Goal: Find specific page/section: Find specific page/section

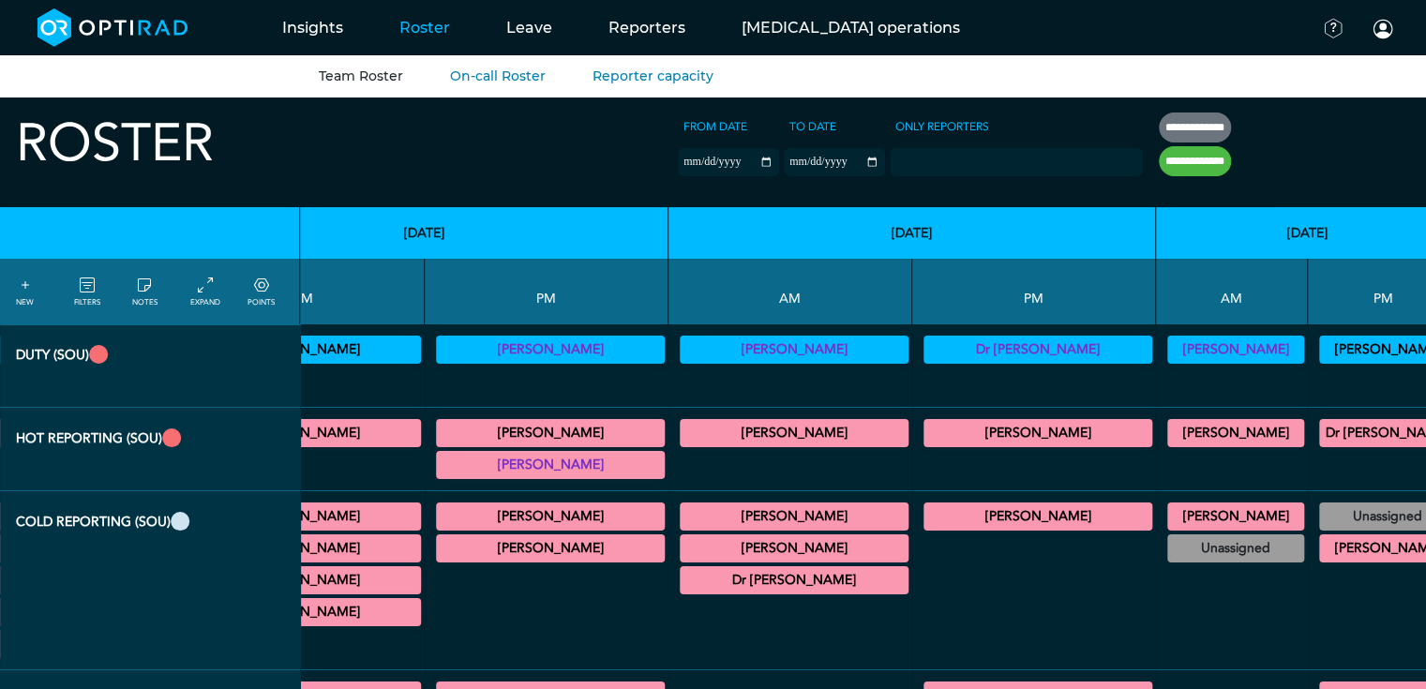
scroll to position [0, 1155]
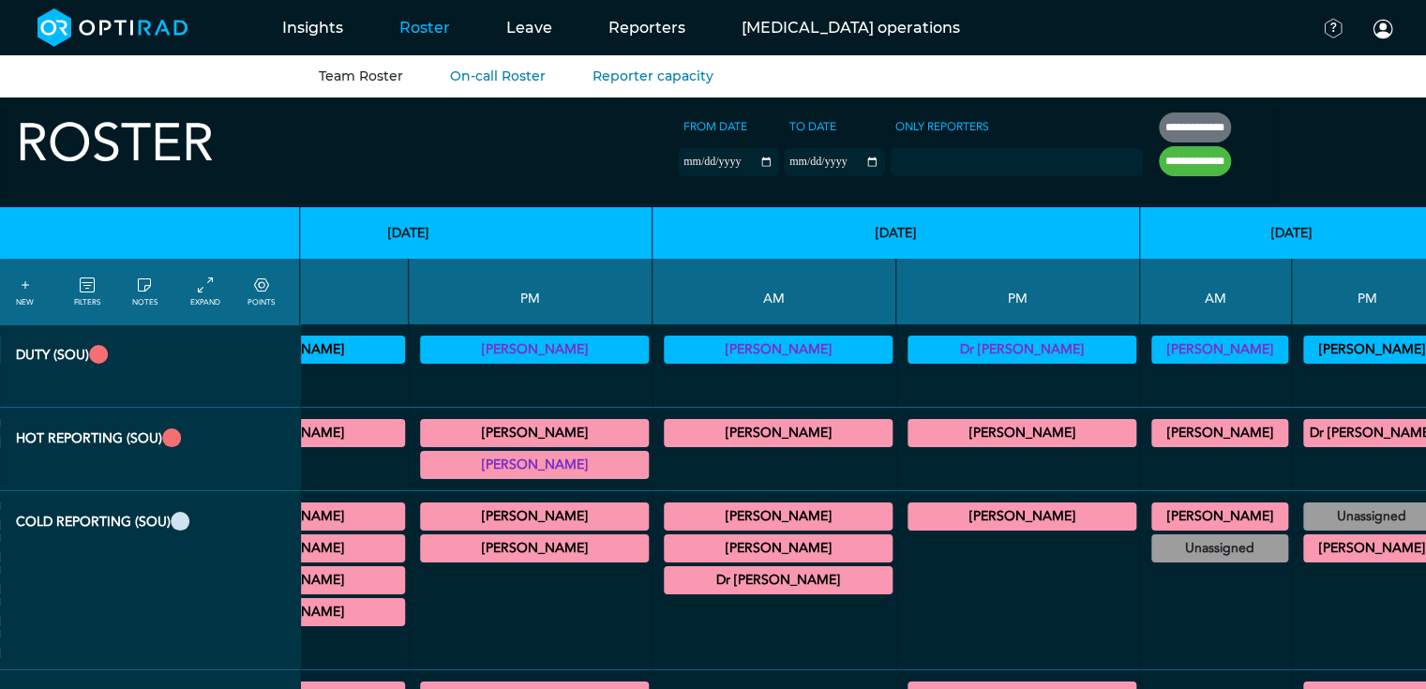
click at [90, 291] on icon at bounding box center [87, 286] width 15 height 21
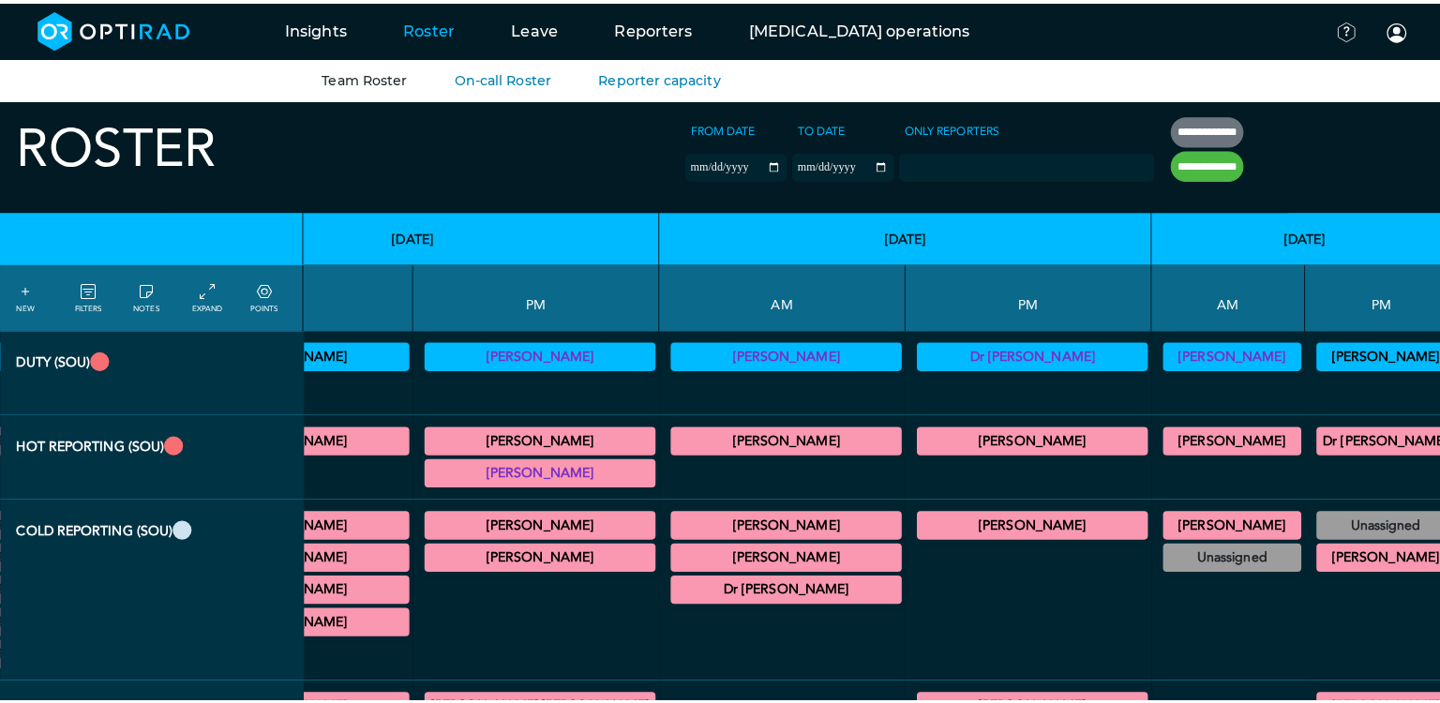
scroll to position [0, 1141]
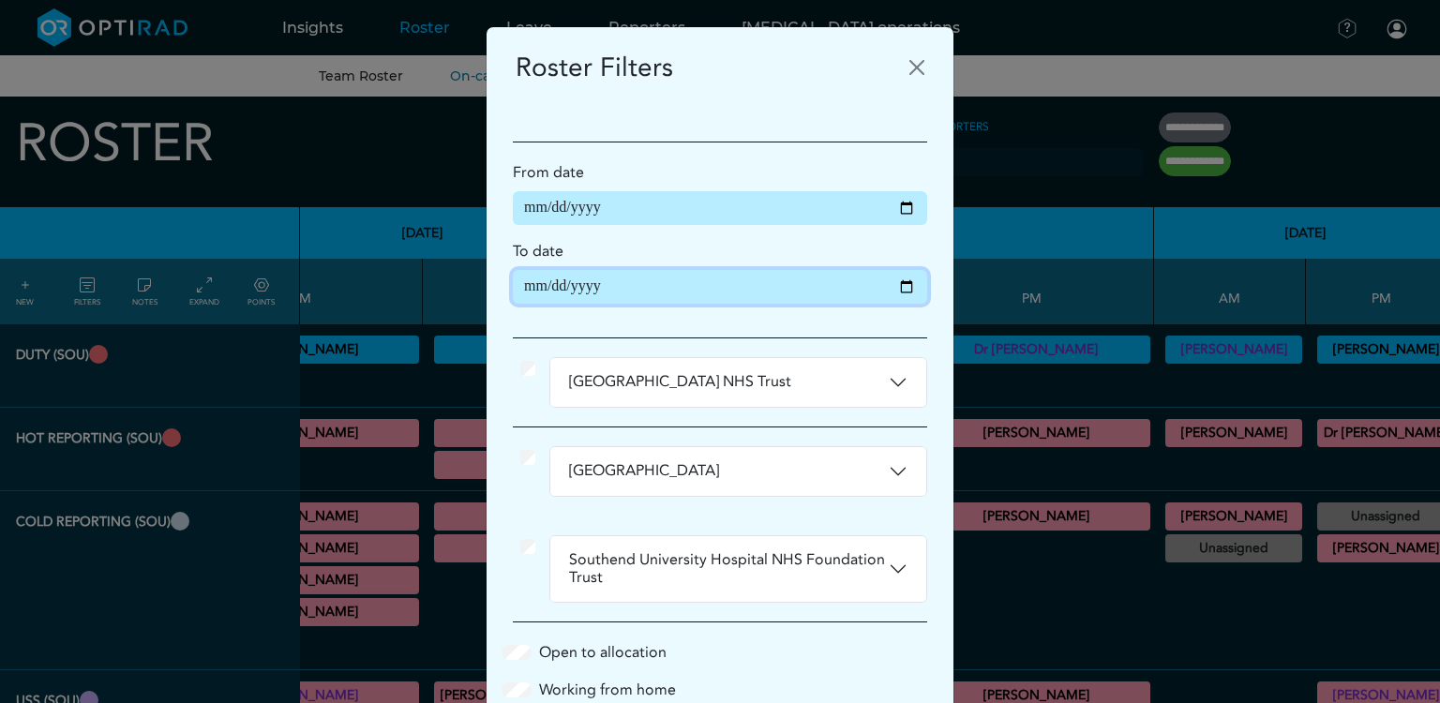
click at [889, 281] on input "**********" at bounding box center [720, 287] width 414 height 34
click at [898, 290] on input "**********" at bounding box center [720, 287] width 414 height 34
type input "**********"
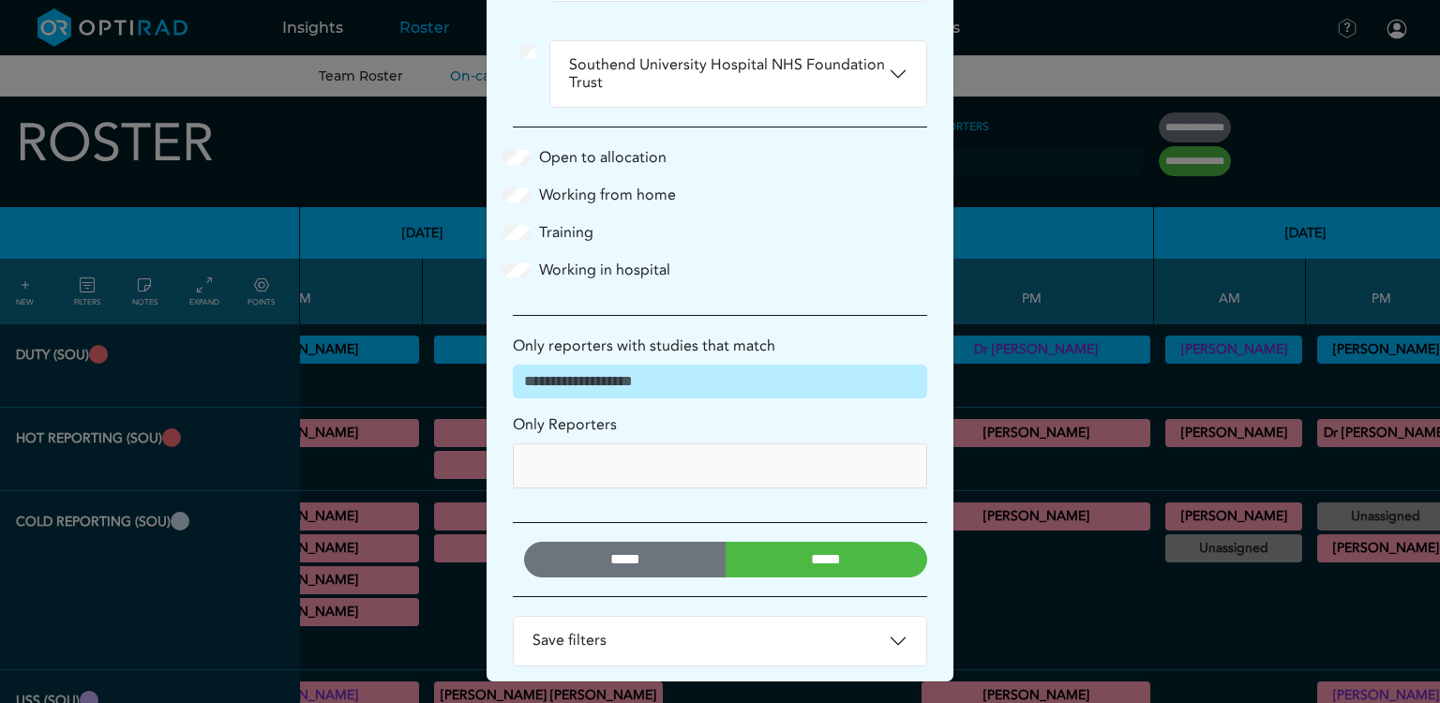
click at [736, 546] on input "*****" at bounding box center [826, 560] width 202 height 36
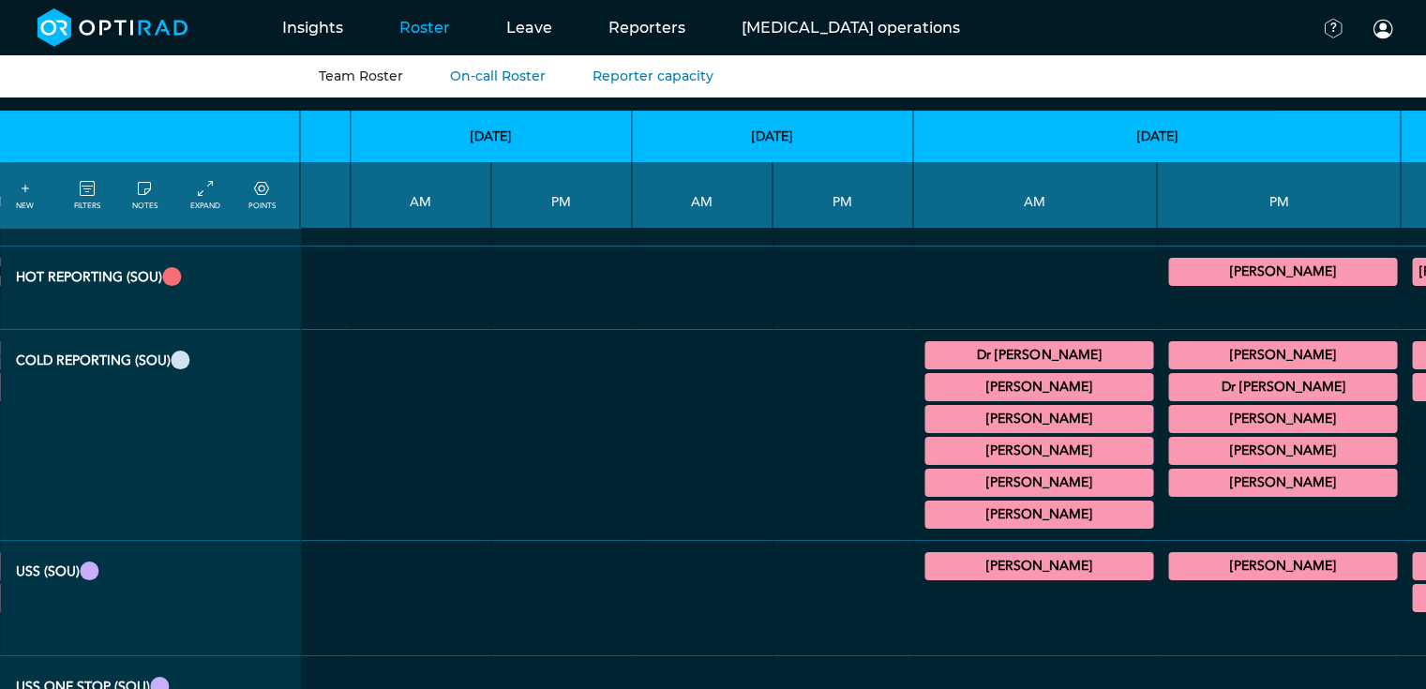
scroll to position [165, 2529]
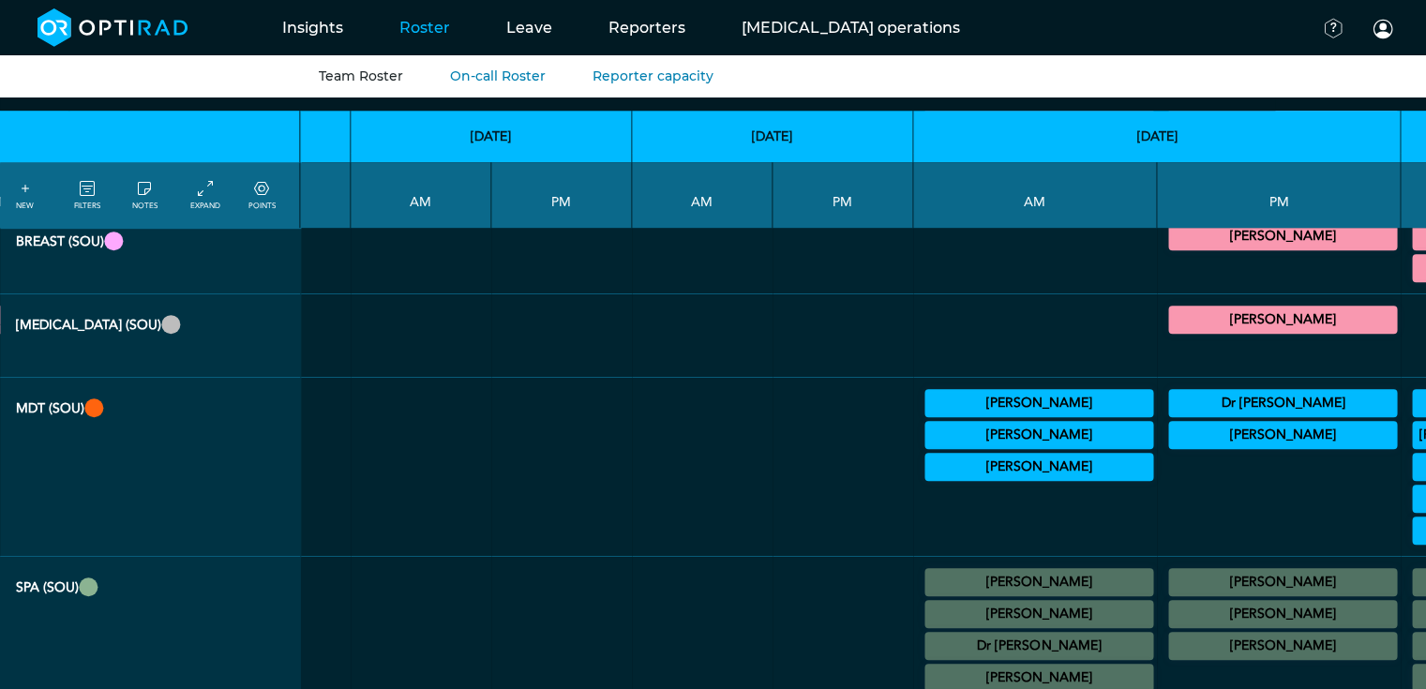
scroll to position [1035, 2529]
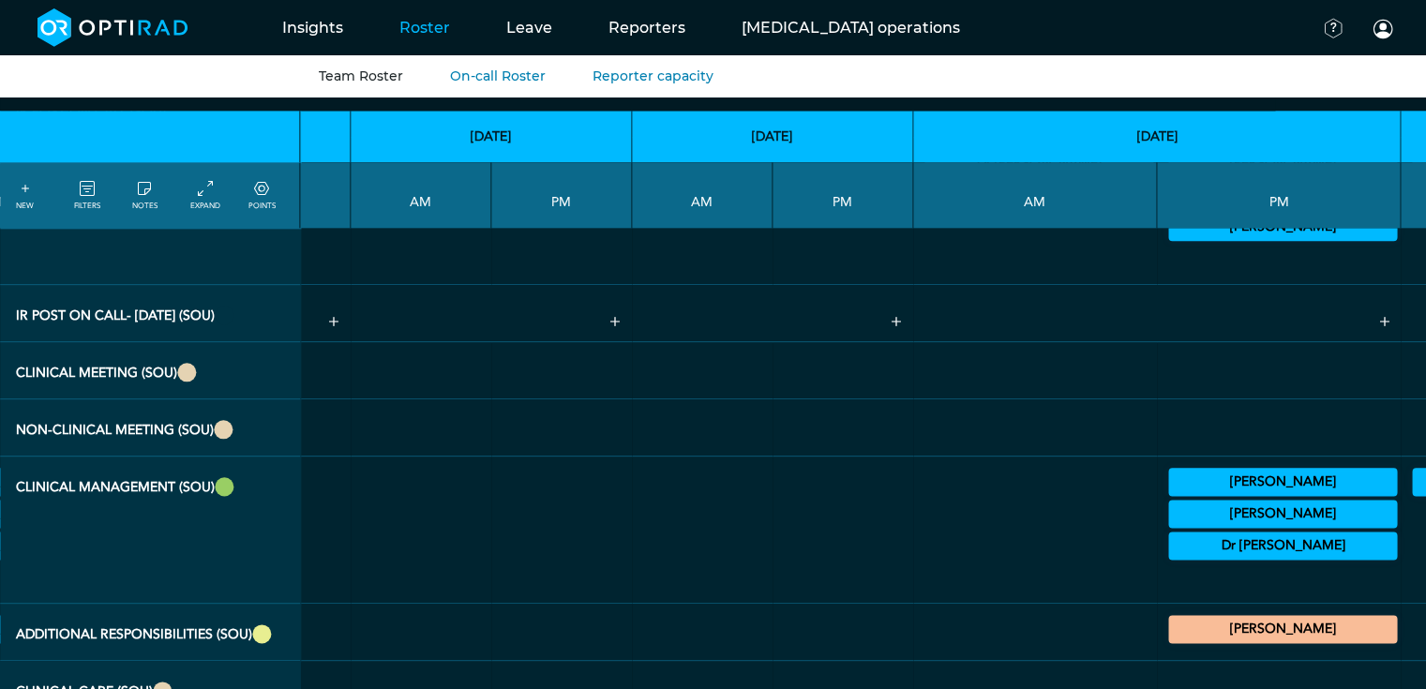
scroll to position [2193, 2529]
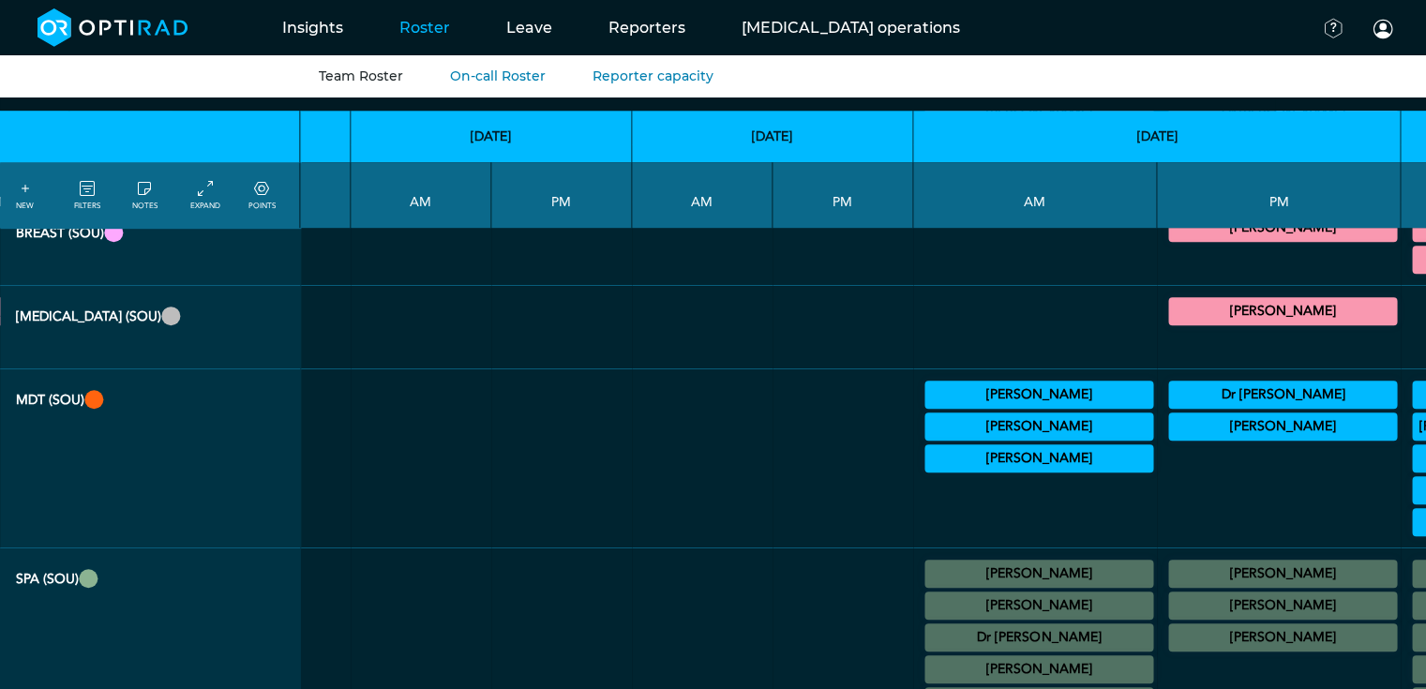
scroll to position [1040, 2529]
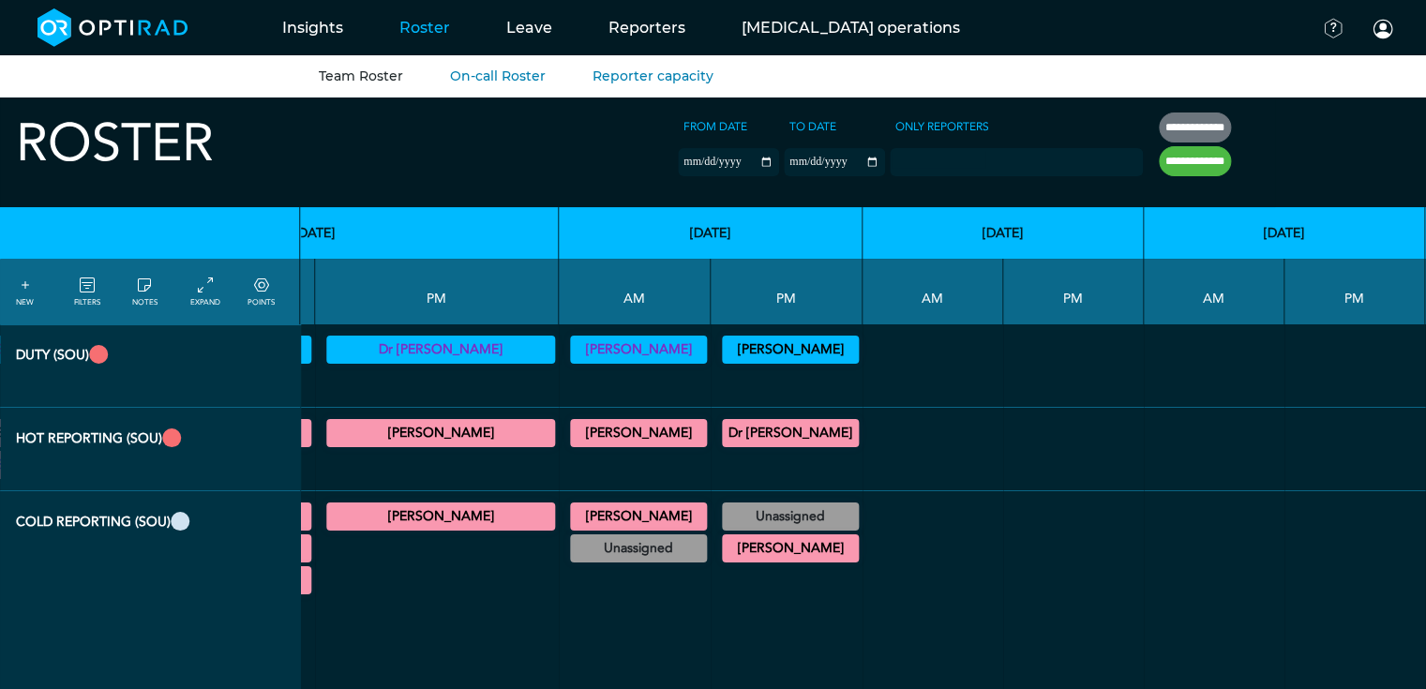
scroll to position [0, 1638]
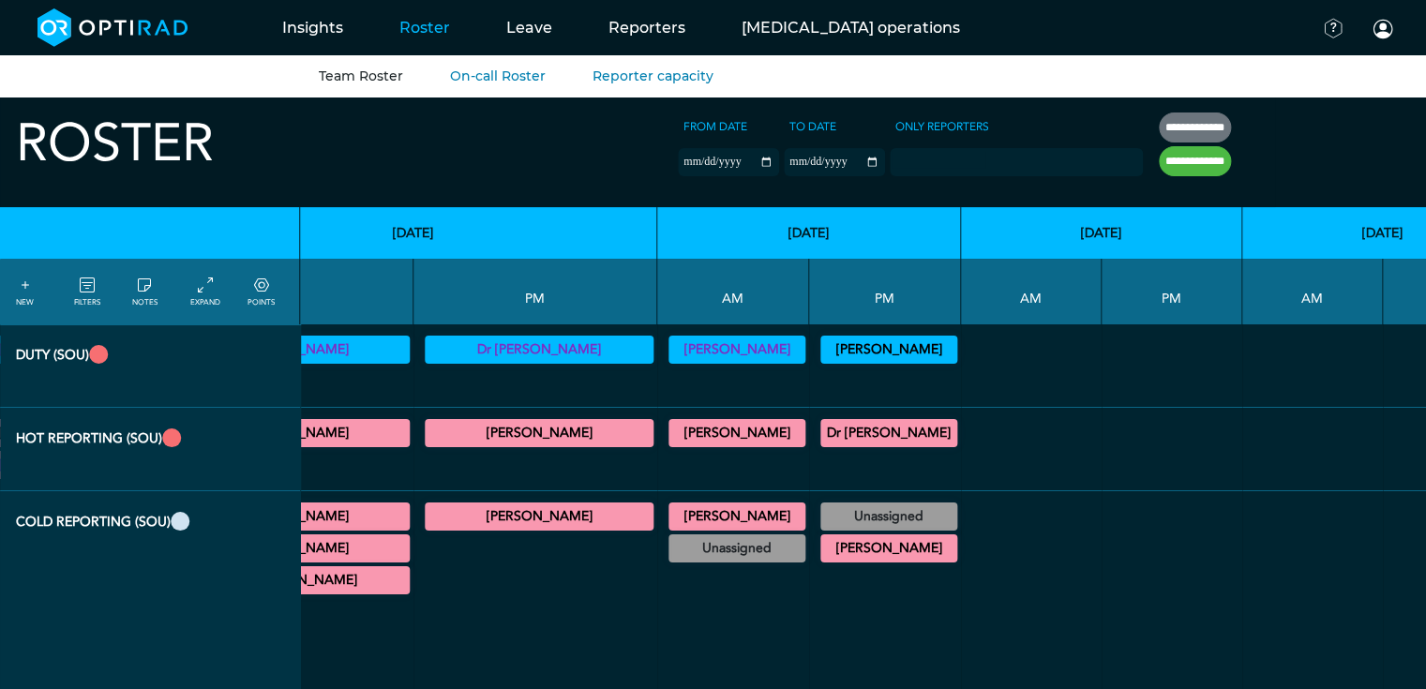
click at [1390, 456] on div at bounding box center [1453, 448] width 126 height 67
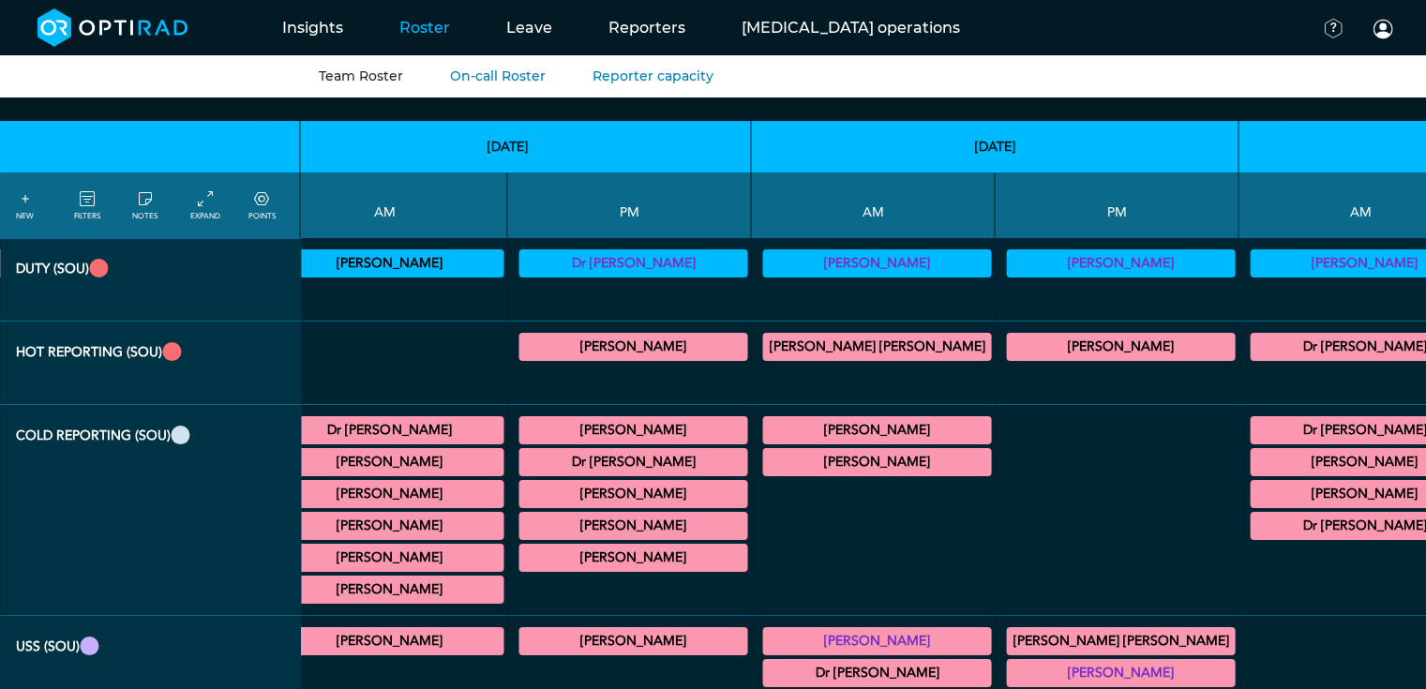
scroll to position [86, 3352]
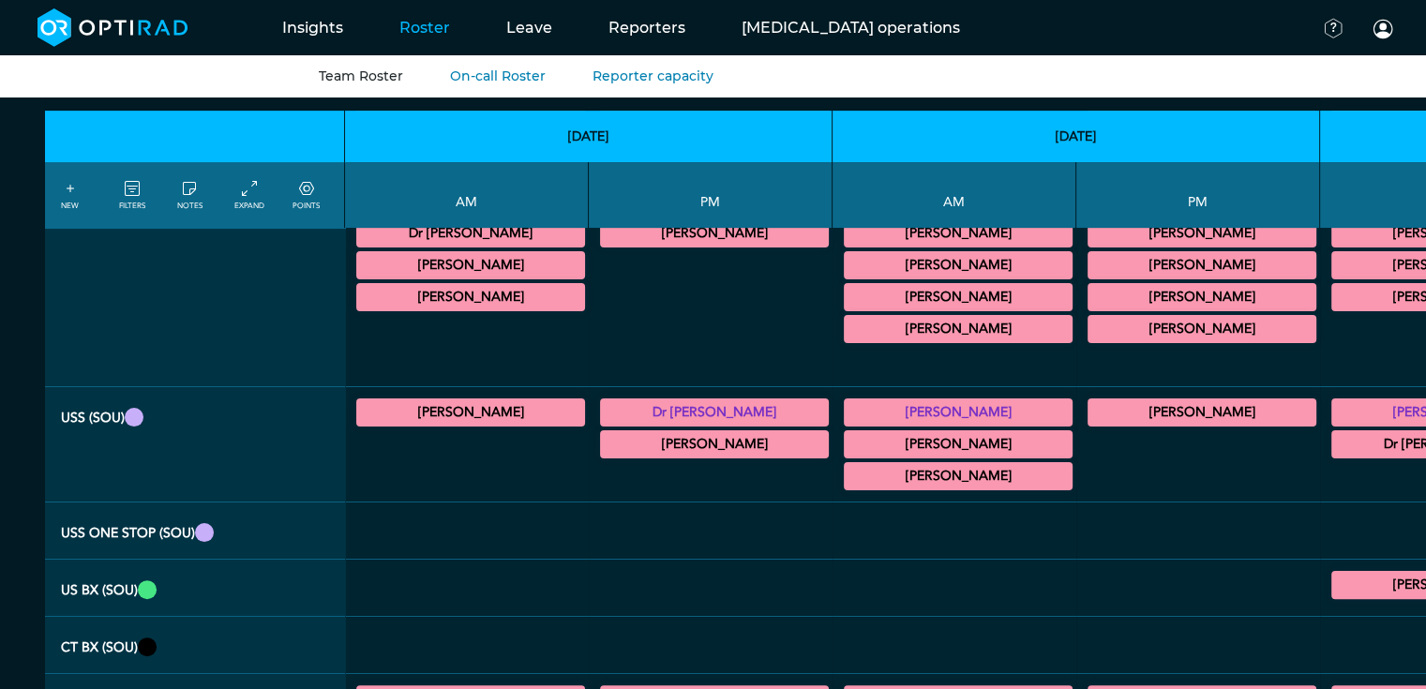
scroll to position [326, 0]
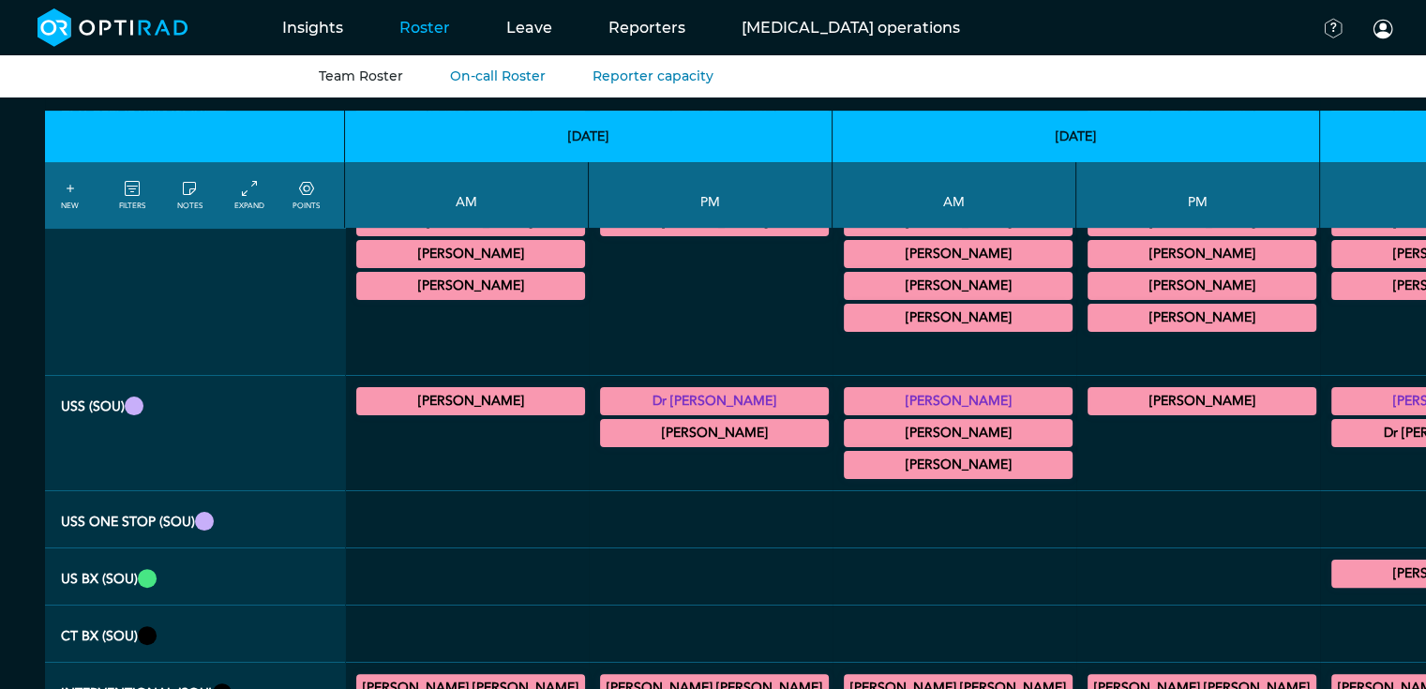
click at [435, 390] on summary "[PERSON_NAME]" at bounding box center [470, 401] width 223 height 22
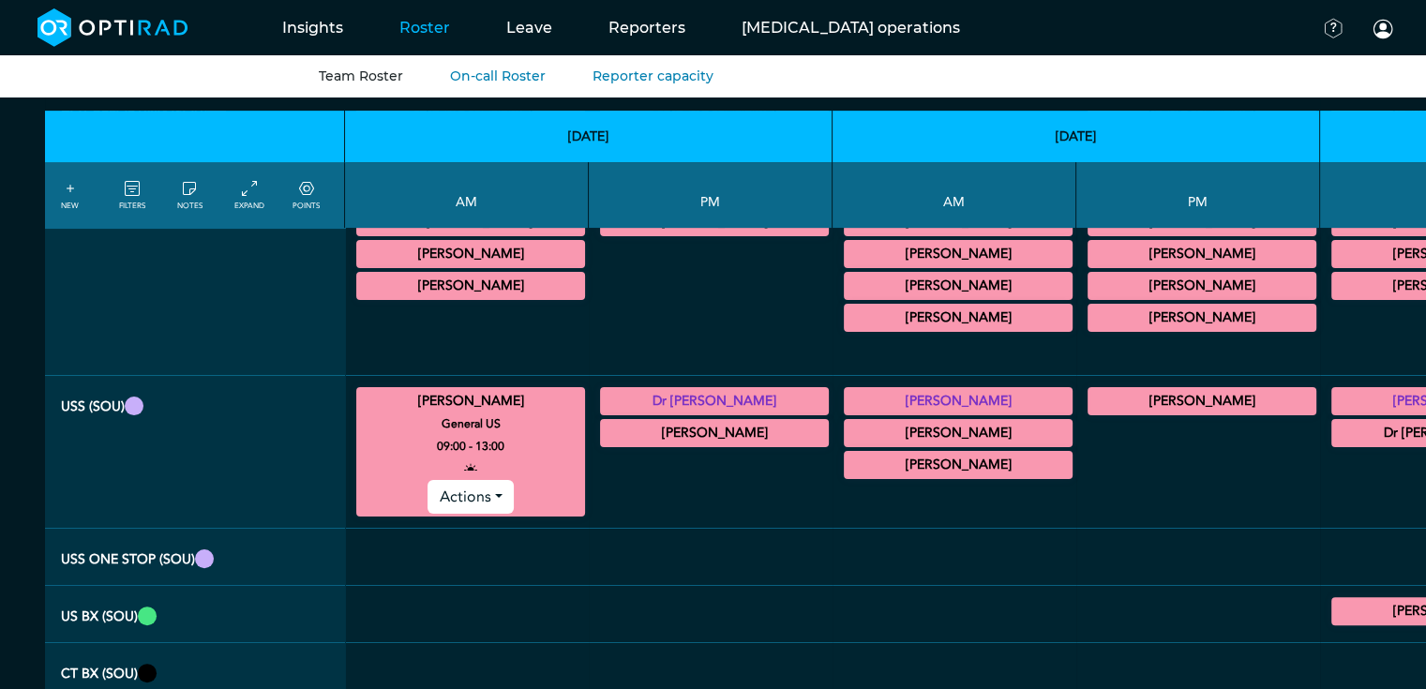
click at [435, 390] on summary "[PERSON_NAME]" at bounding box center [470, 401] width 223 height 22
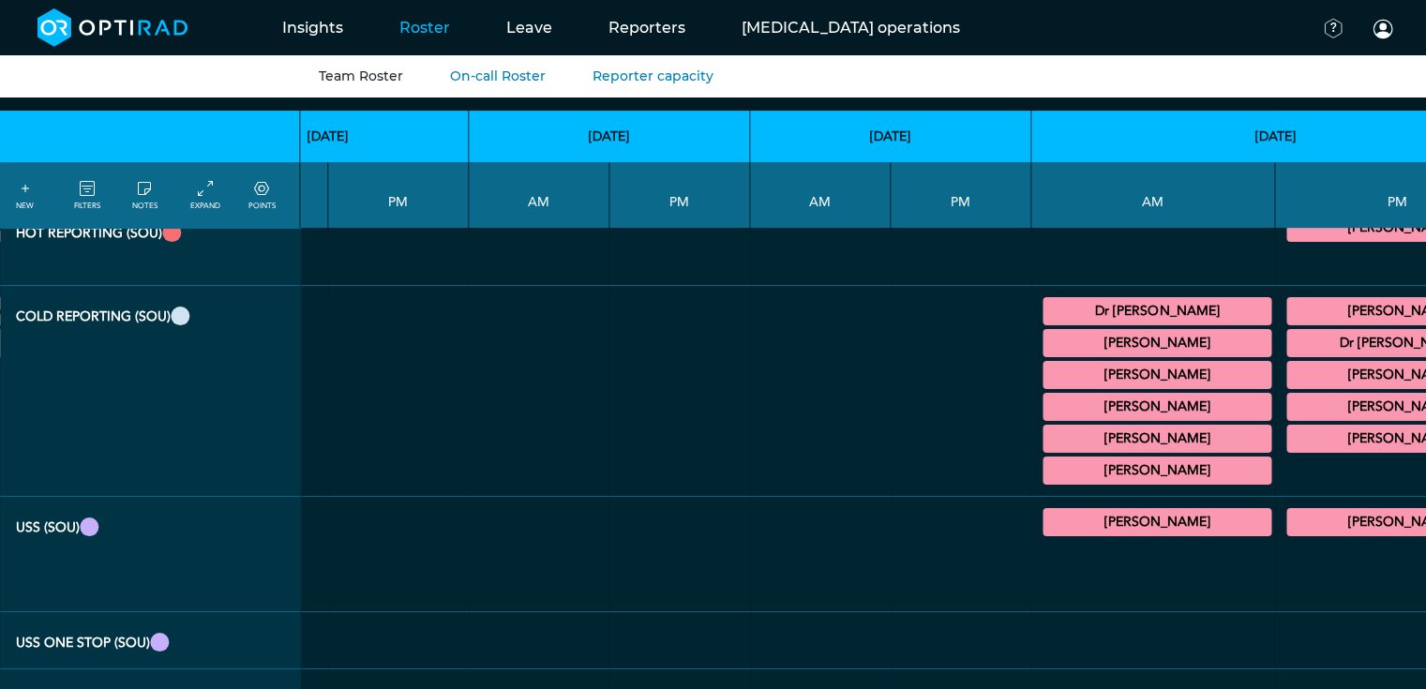
scroll to position [238, 2411]
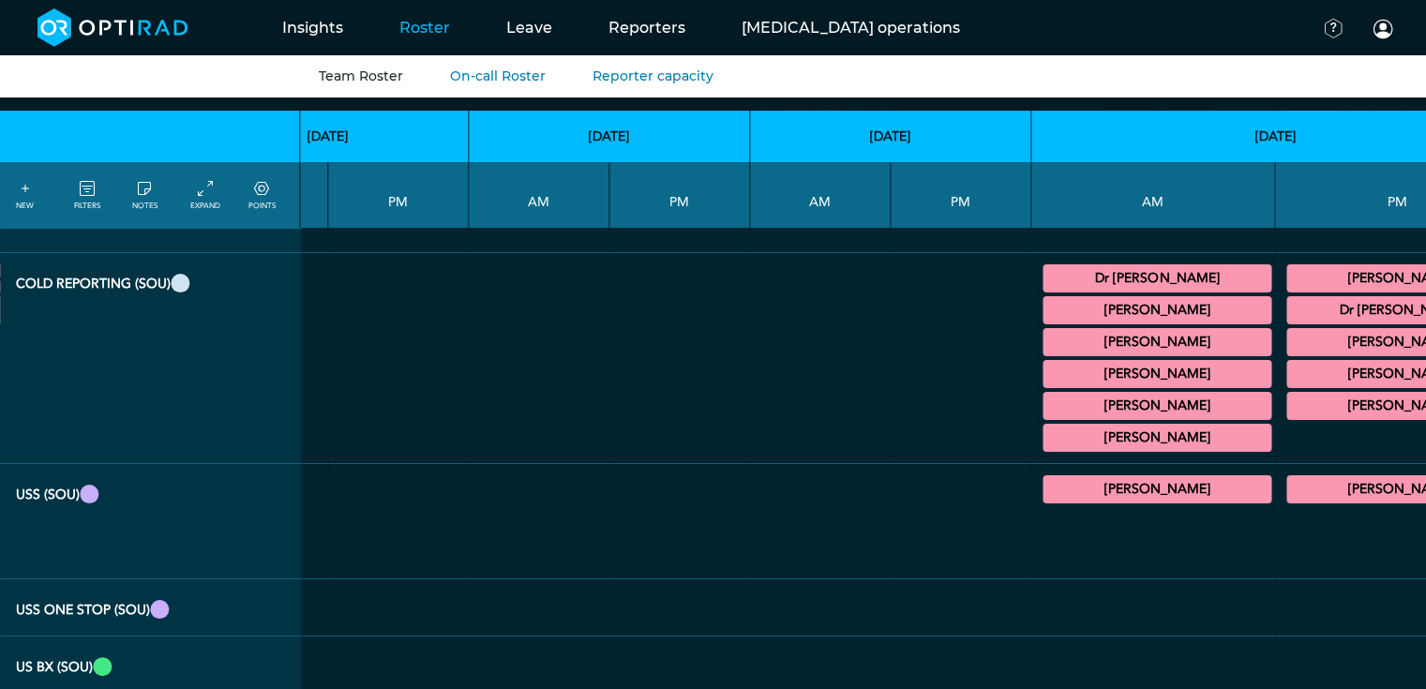
click at [1045, 363] on summary "[PERSON_NAME]" at bounding box center [1156, 374] width 223 height 22
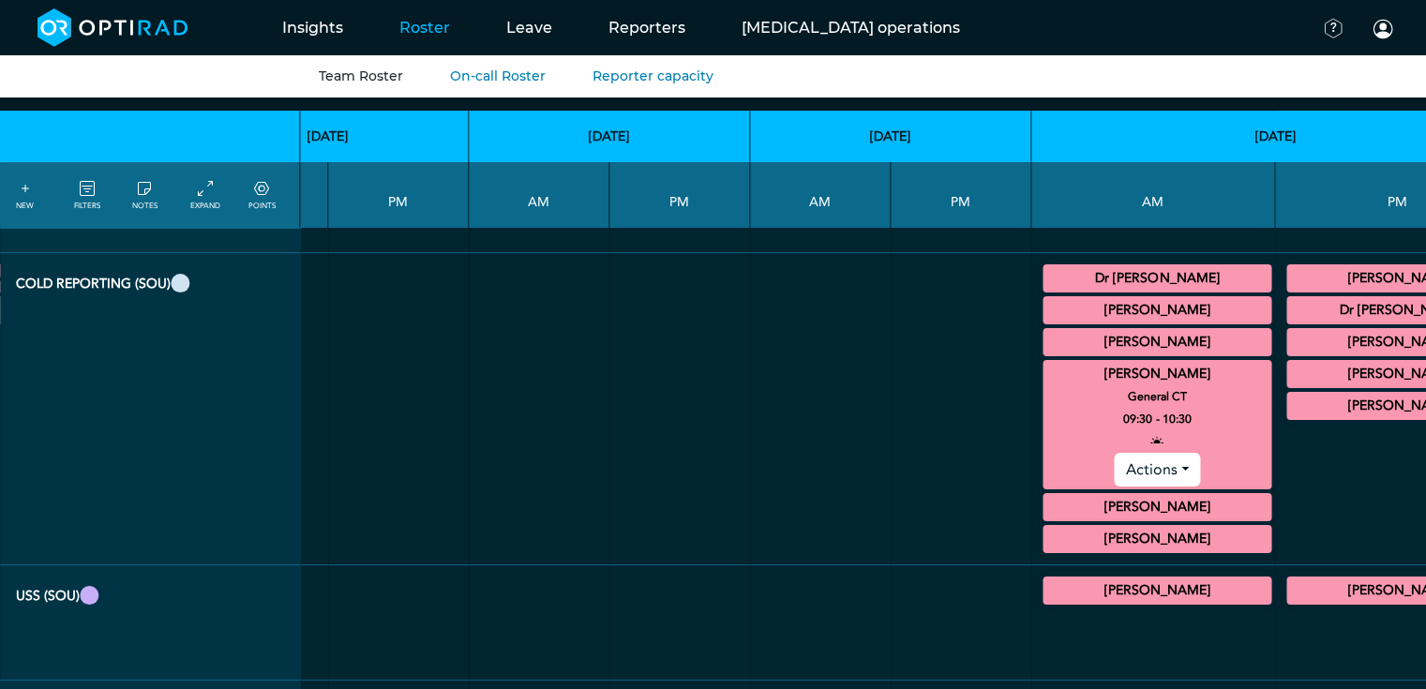
click at [1045, 497] on summary "[PERSON_NAME]" at bounding box center [1156, 507] width 223 height 22
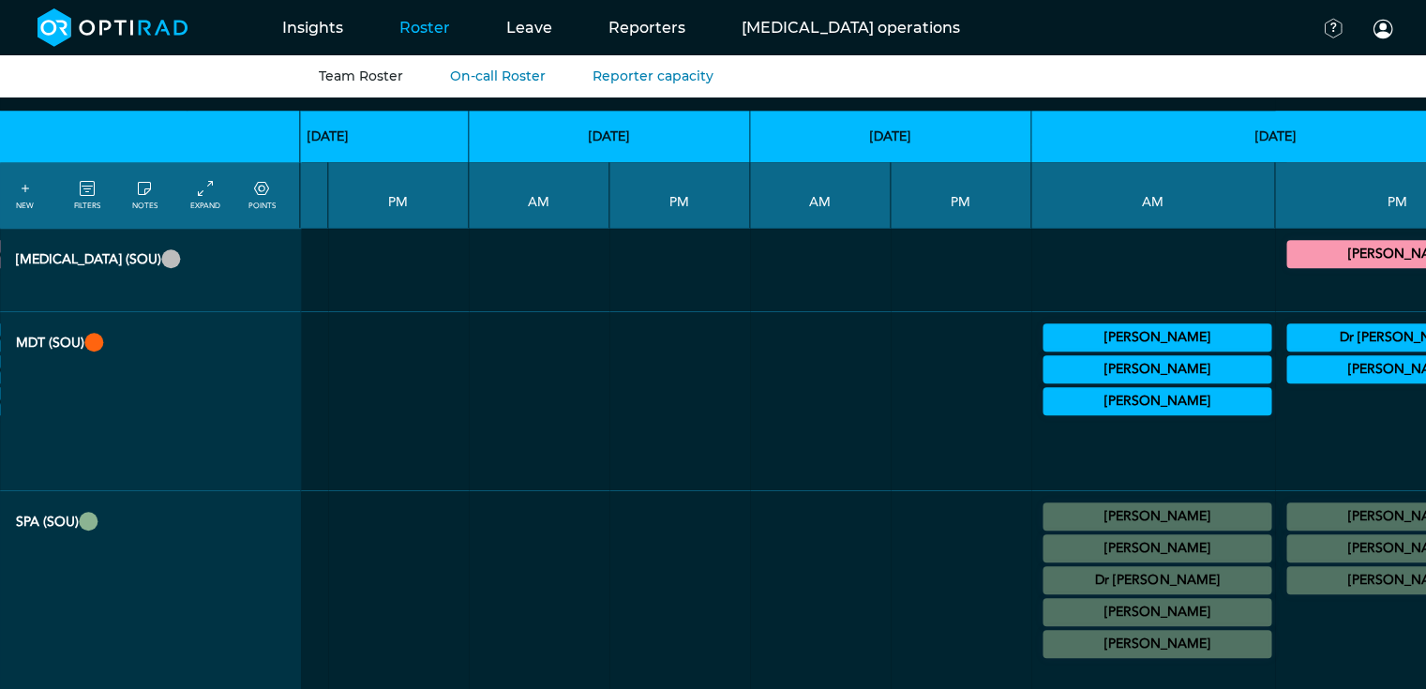
scroll to position [1316, 2411]
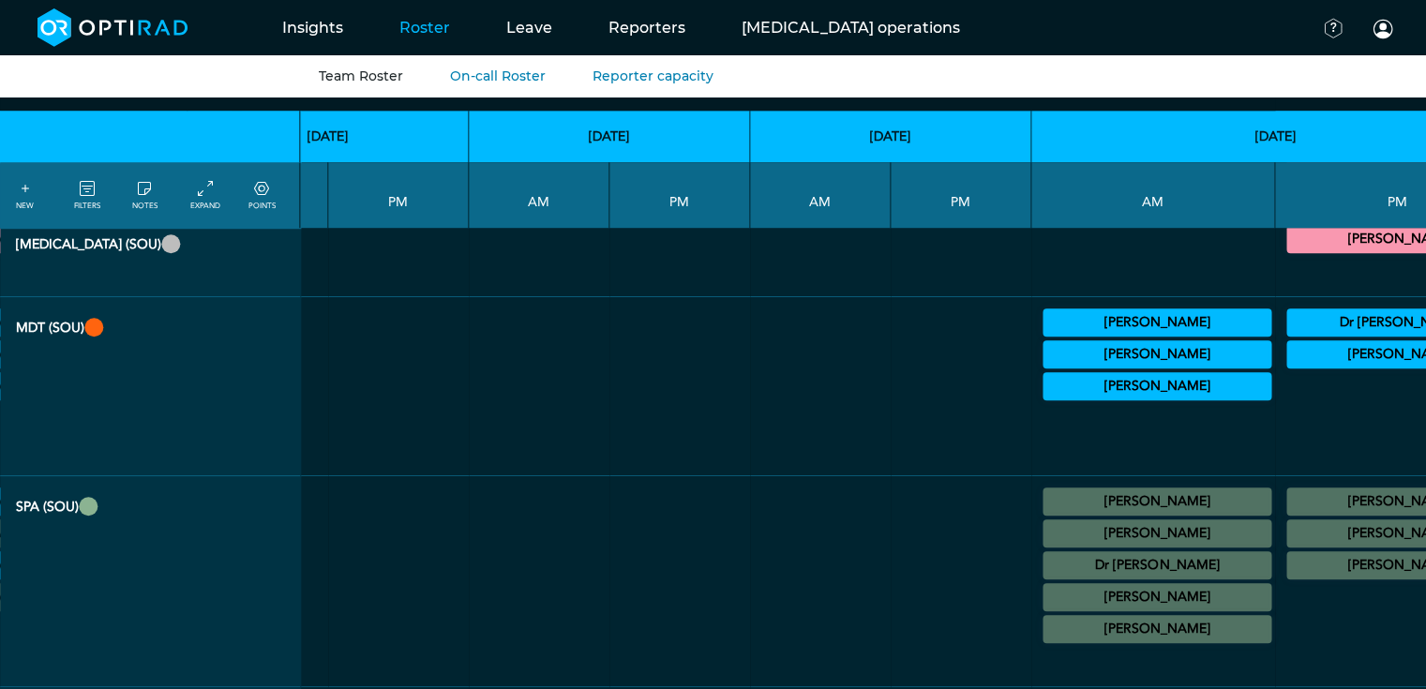
click at [1045, 586] on summary "[PERSON_NAME]" at bounding box center [1156, 597] width 223 height 22
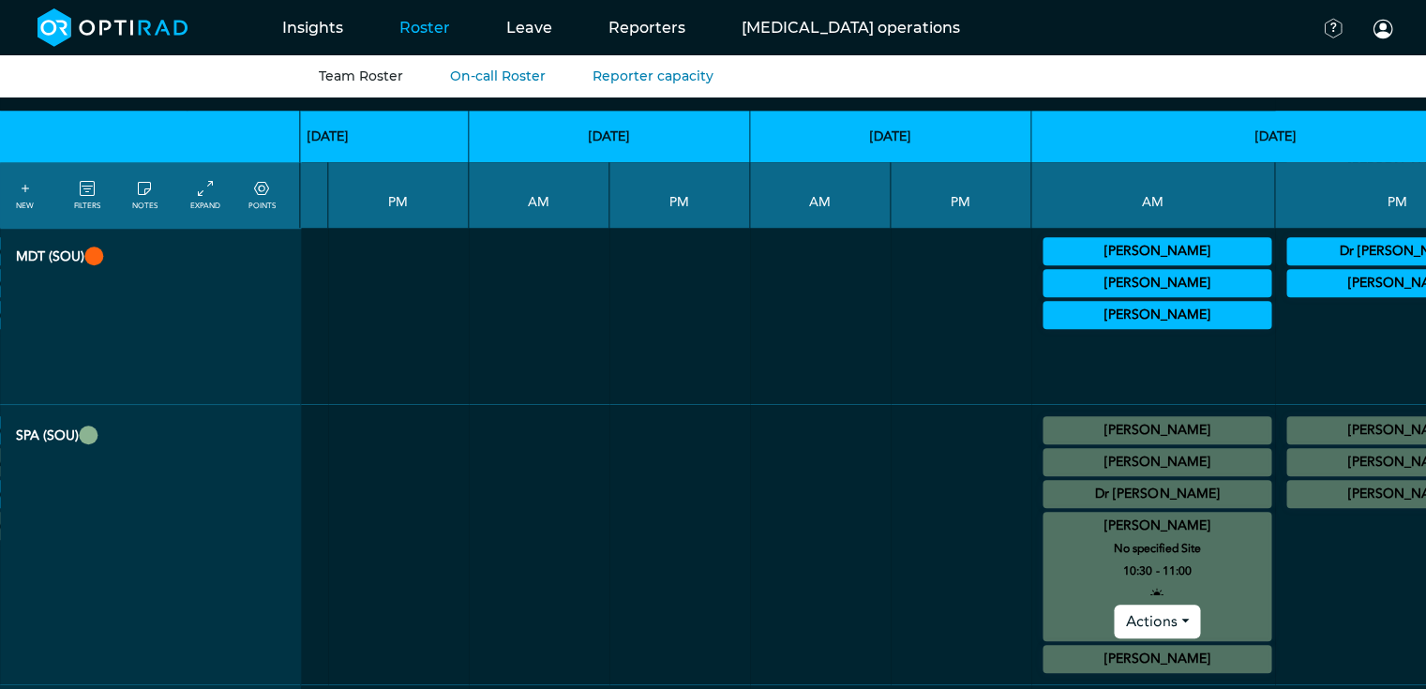
scroll to position [1387, 2411]
click at [1289, 483] on summary "[PERSON_NAME]" at bounding box center [1400, 494] width 223 height 22
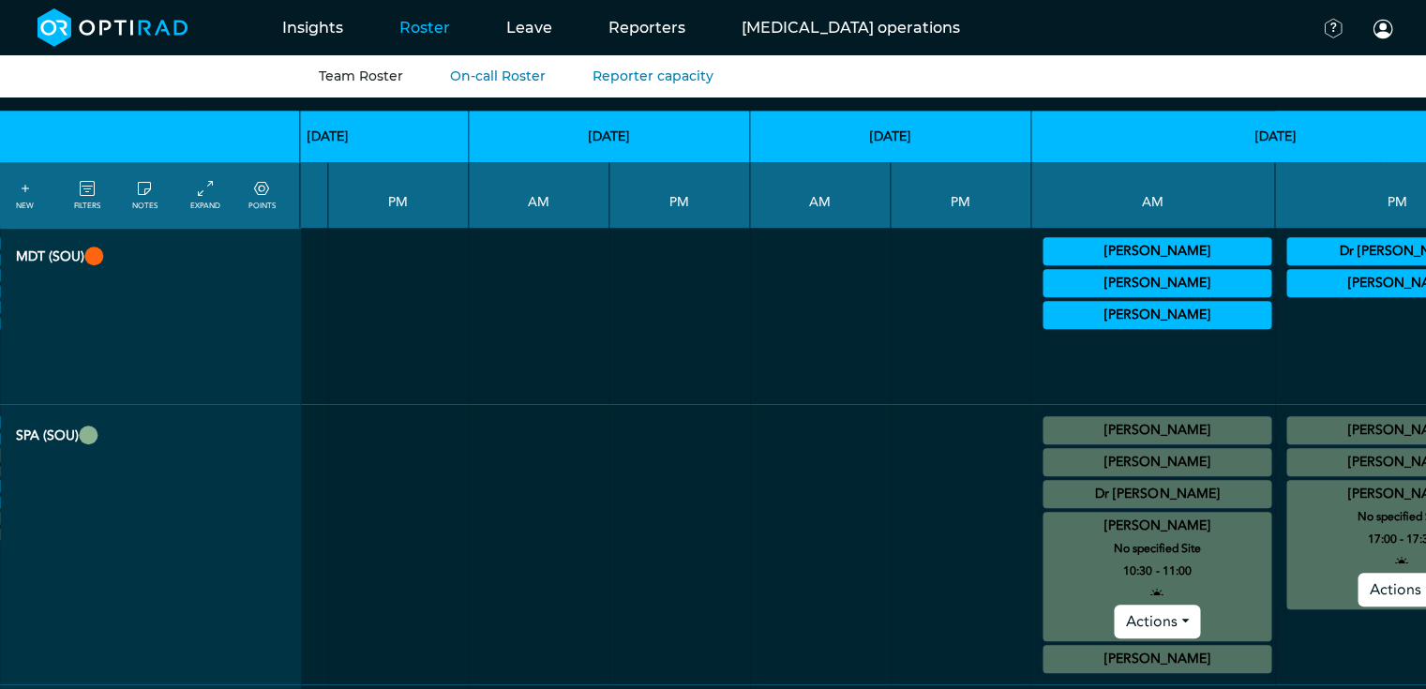
click at [1289, 483] on summary "[PERSON_NAME]" at bounding box center [1400, 494] width 223 height 22
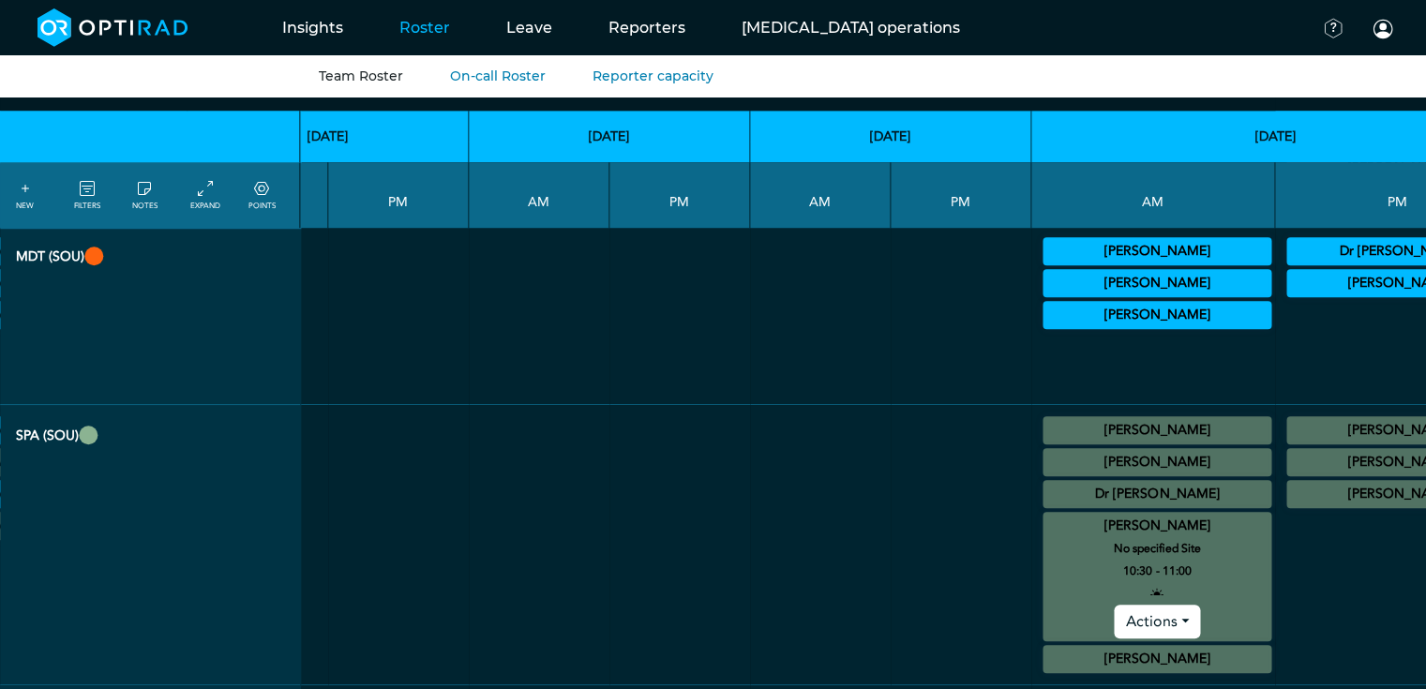
click at [1289, 483] on summary "[PERSON_NAME]" at bounding box center [1400, 494] width 223 height 22
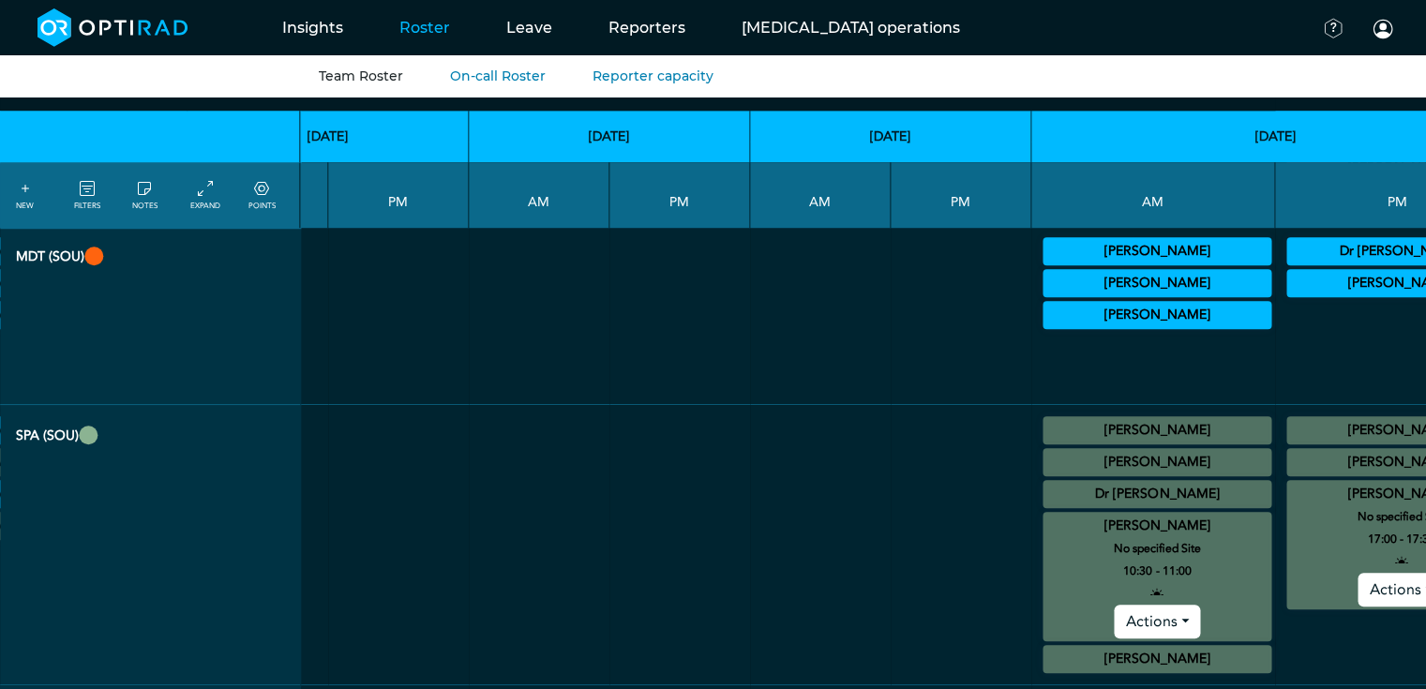
click at [1289, 483] on summary "[PERSON_NAME]" at bounding box center [1400, 494] width 223 height 22
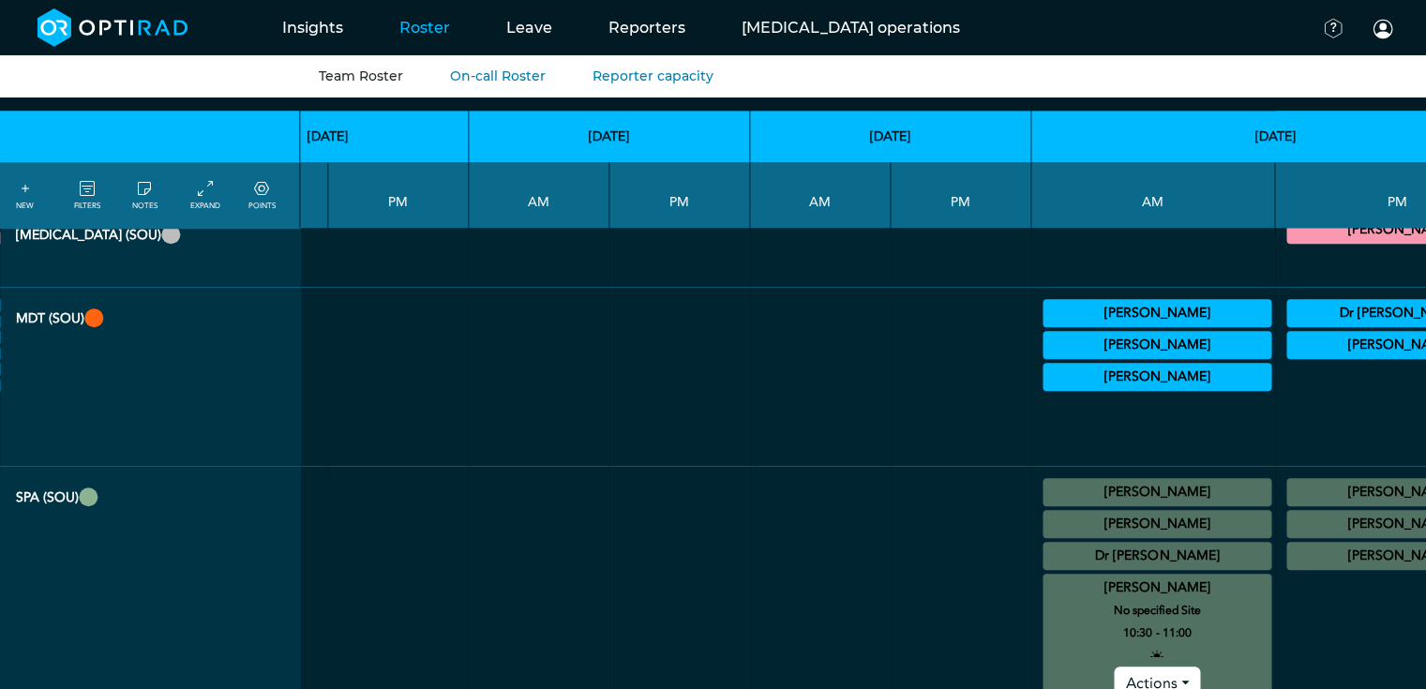
scroll to position [1324, 2411]
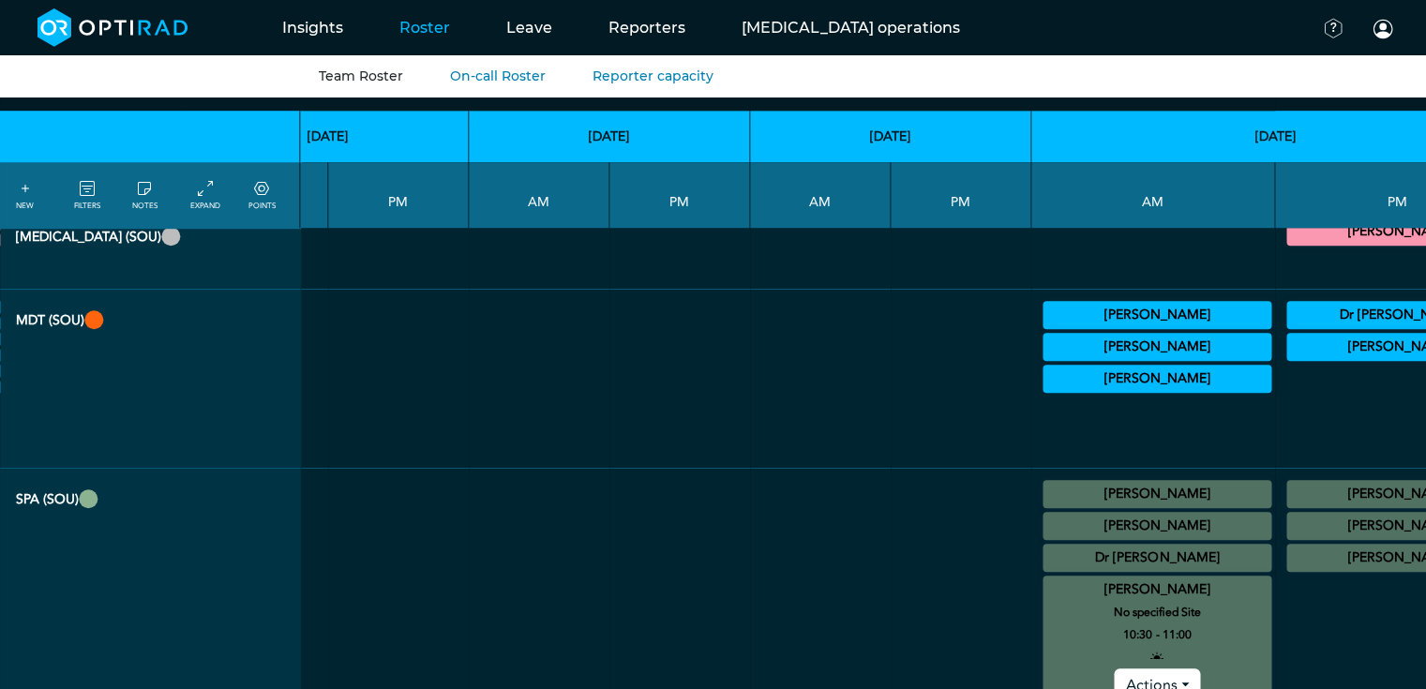
click at [1045, 367] on summary "[PERSON_NAME]" at bounding box center [1156, 378] width 223 height 22
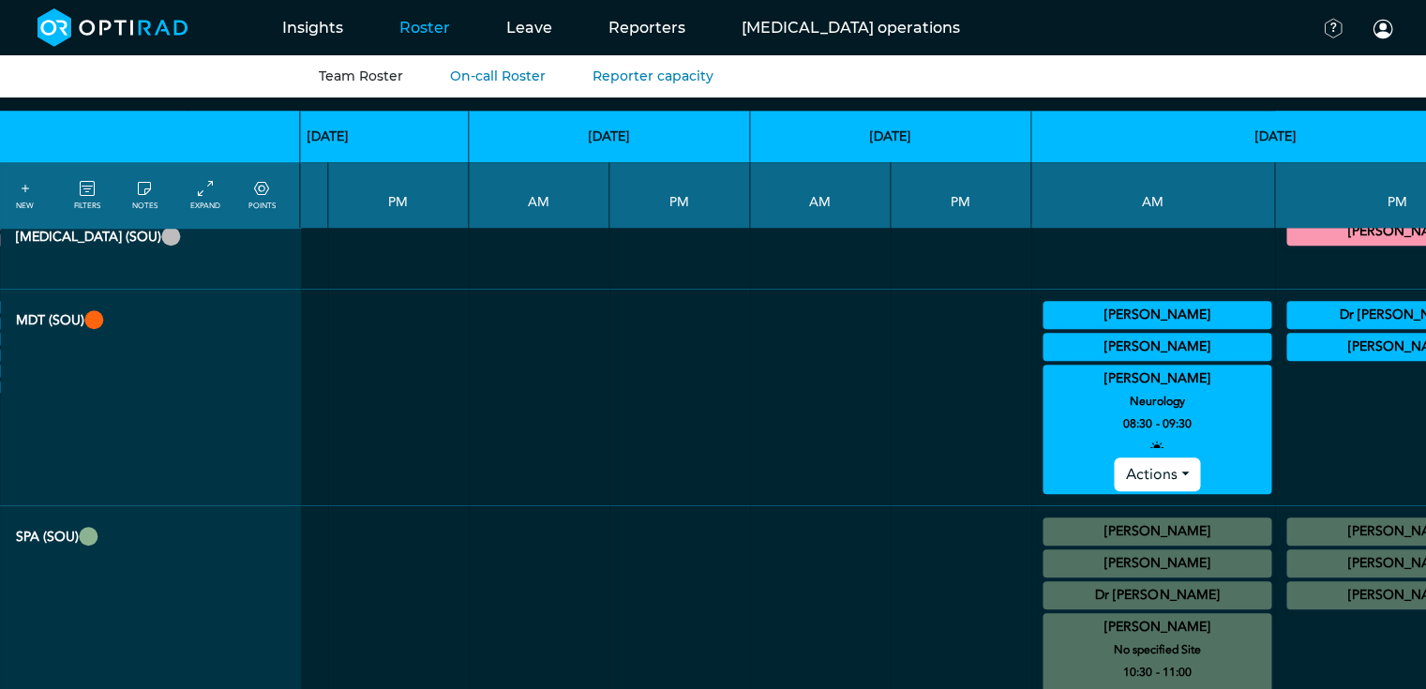
click at [1045, 367] on summary "[PERSON_NAME]" at bounding box center [1156, 378] width 223 height 22
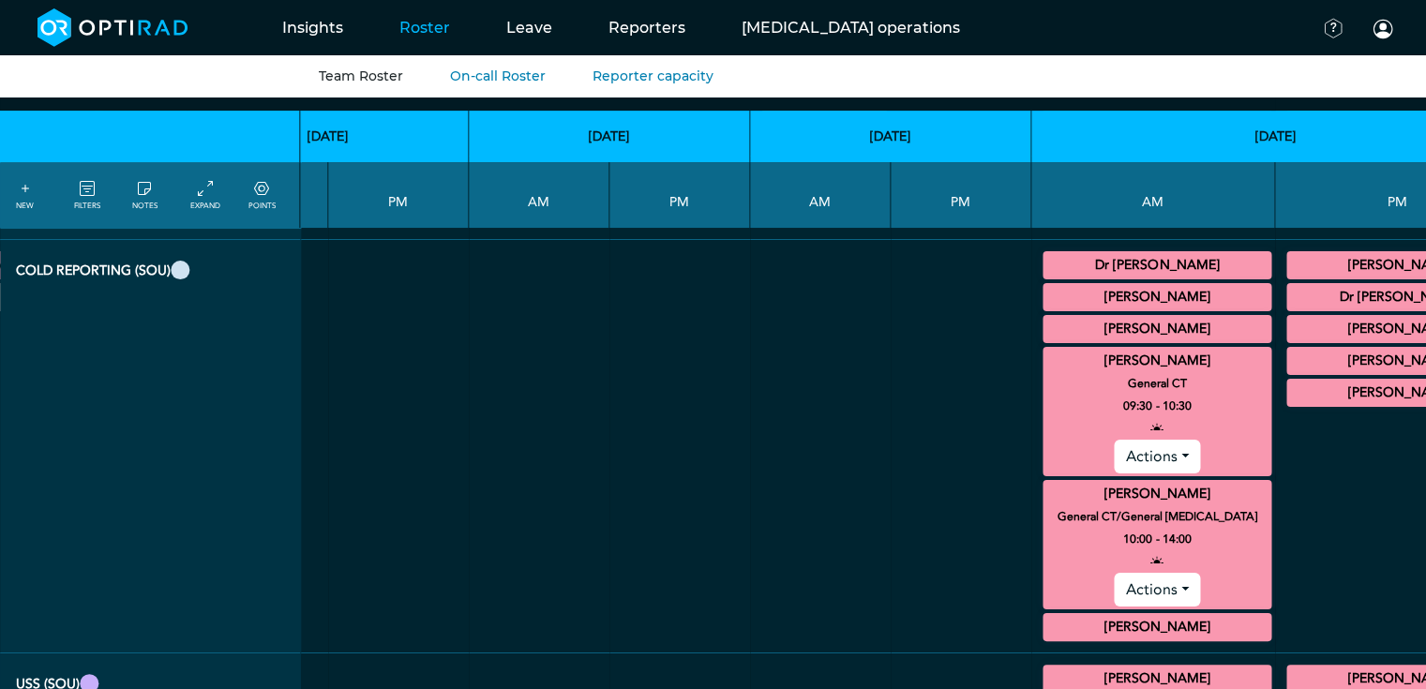
scroll to position [247, 2411]
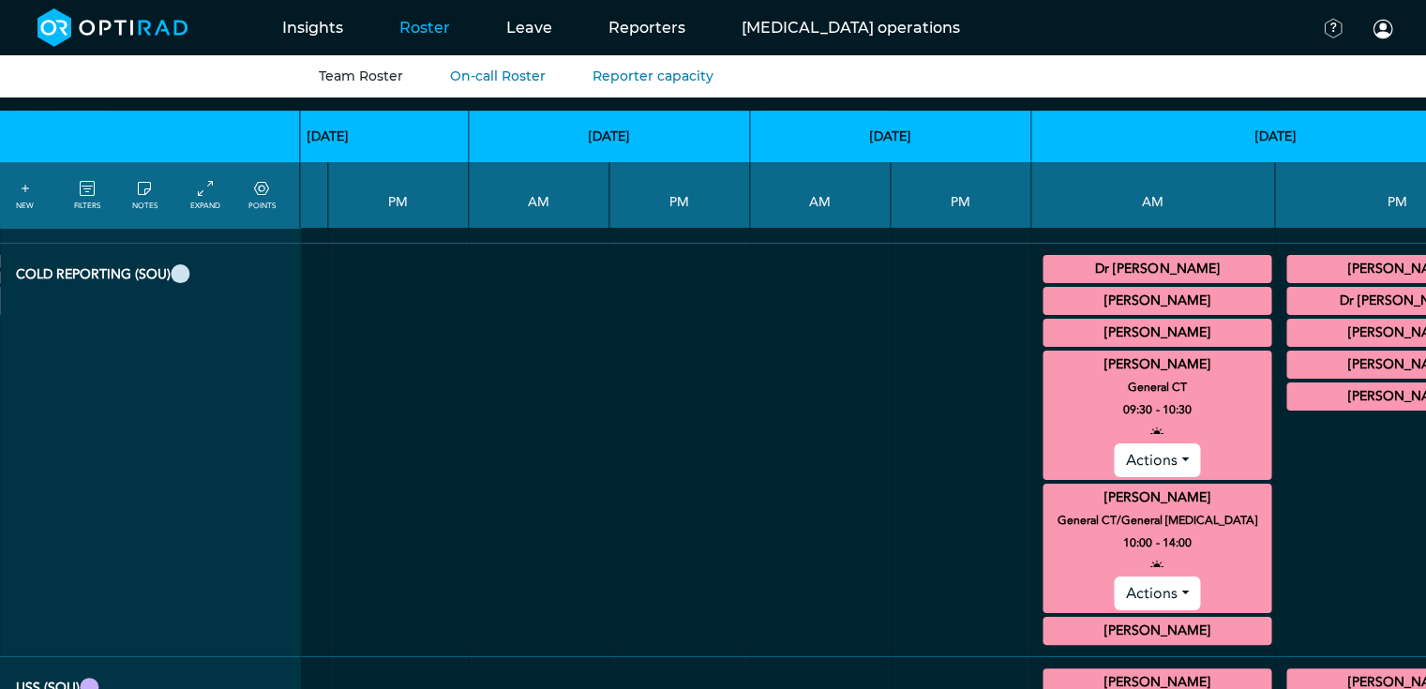
click at [1045, 486] on summary "[PERSON_NAME]" at bounding box center [1156, 497] width 223 height 22
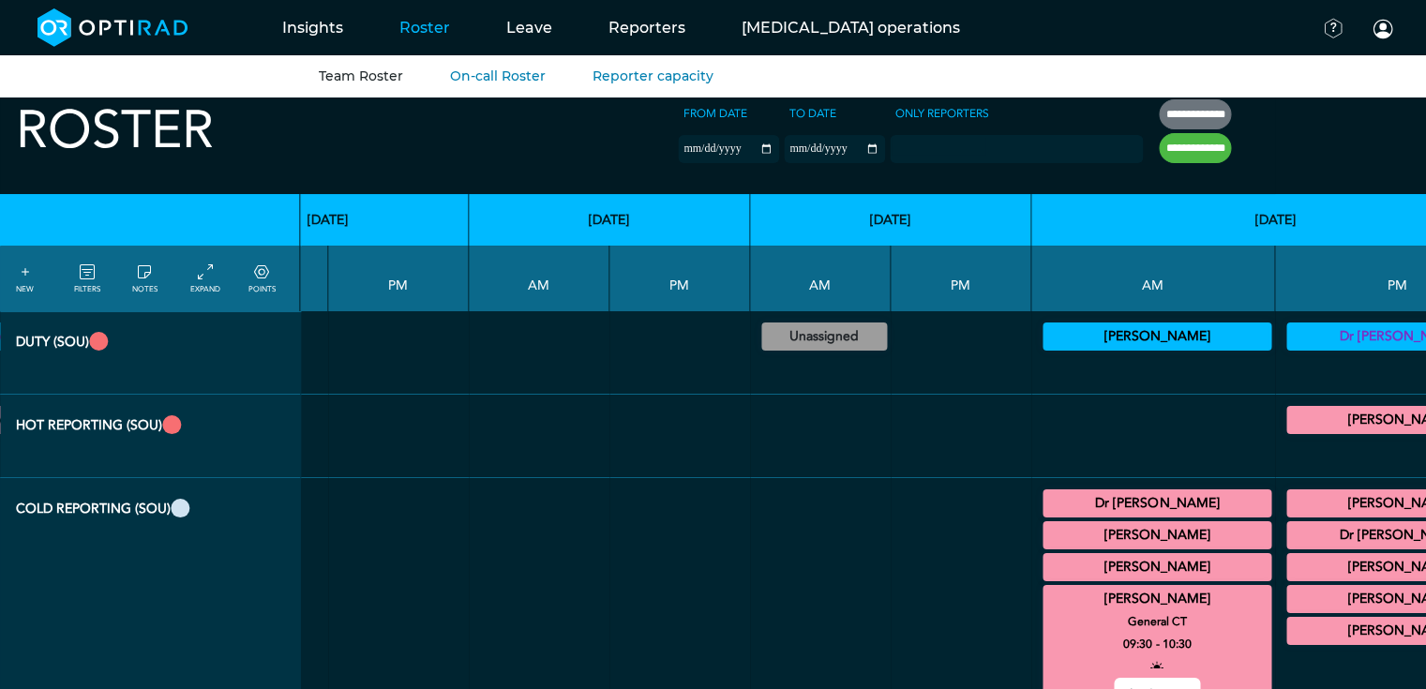
scroll to position [0, 2411]
